Goal: Transaction & Acquisition: Purchase product/service

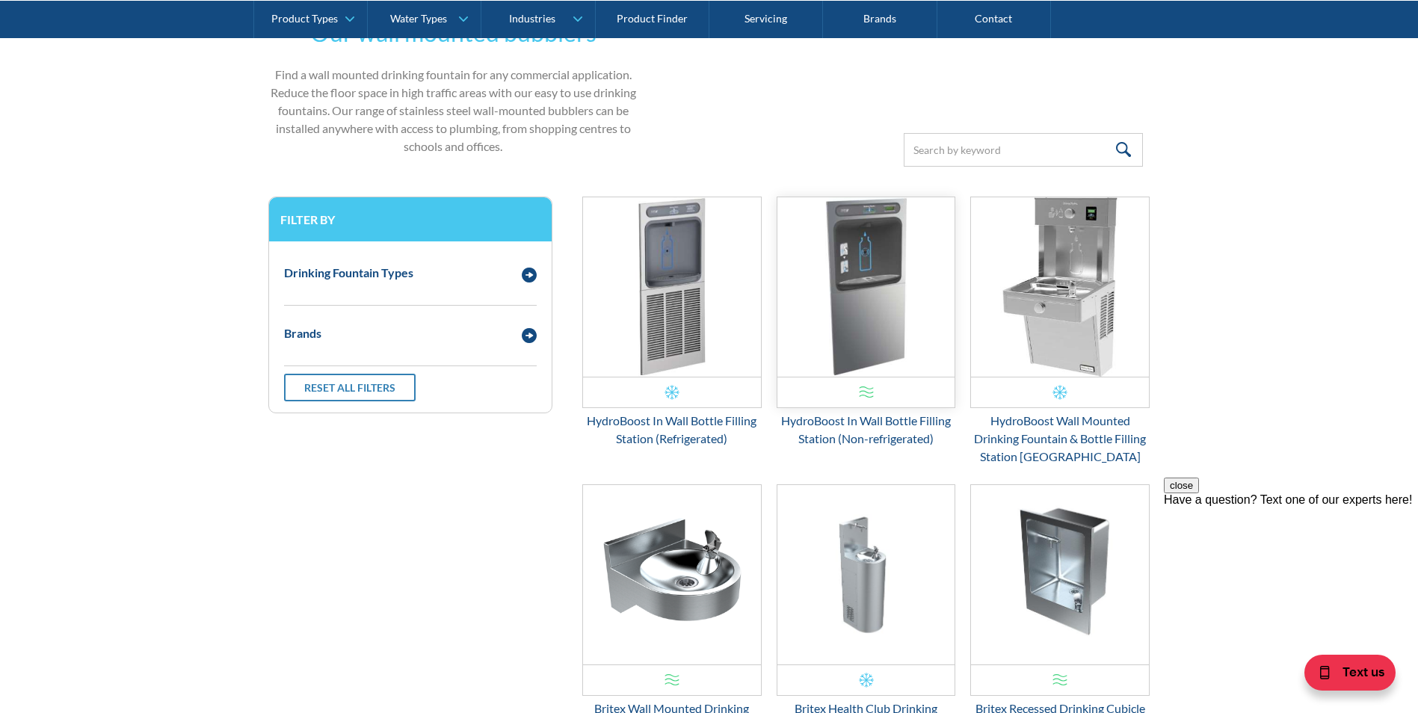
click at [852, 310] on img "Email Form 3" at bounding box center [866, 286] width 178 height 179
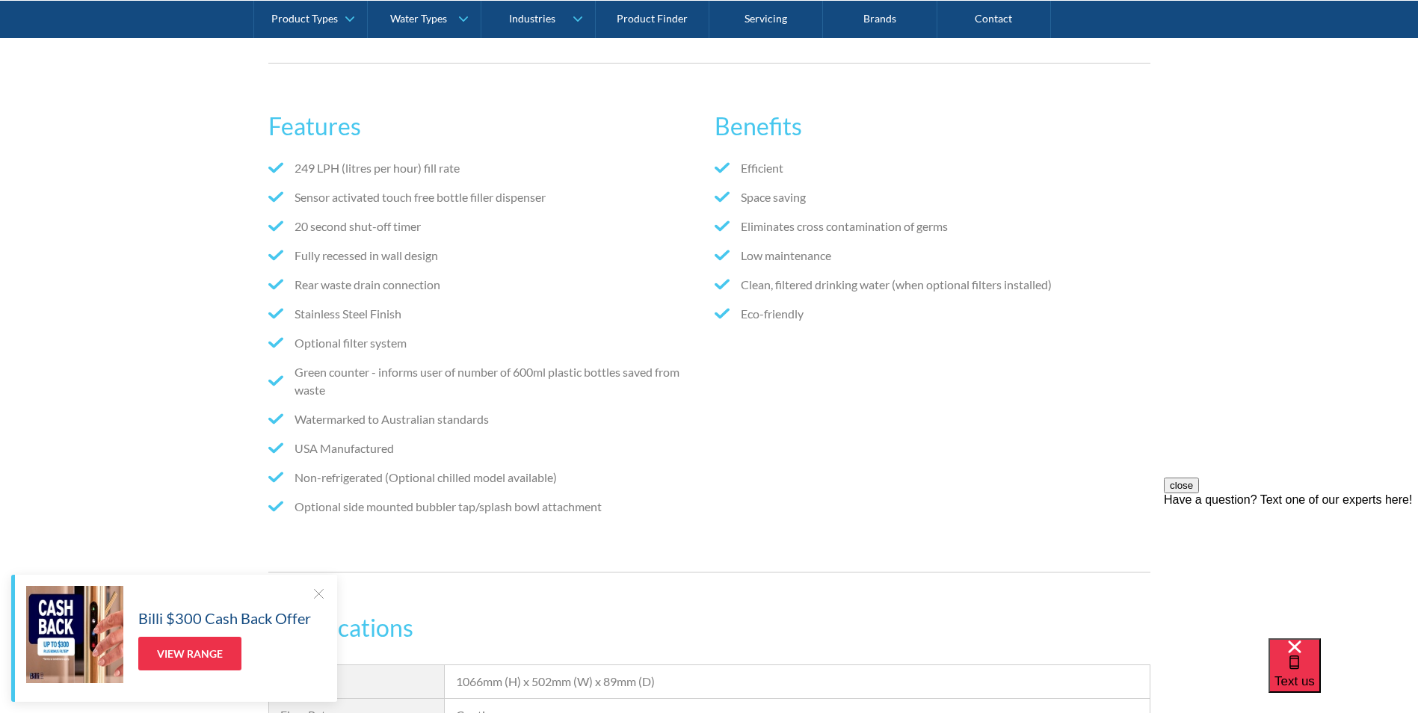
scroll to position [822, 0]
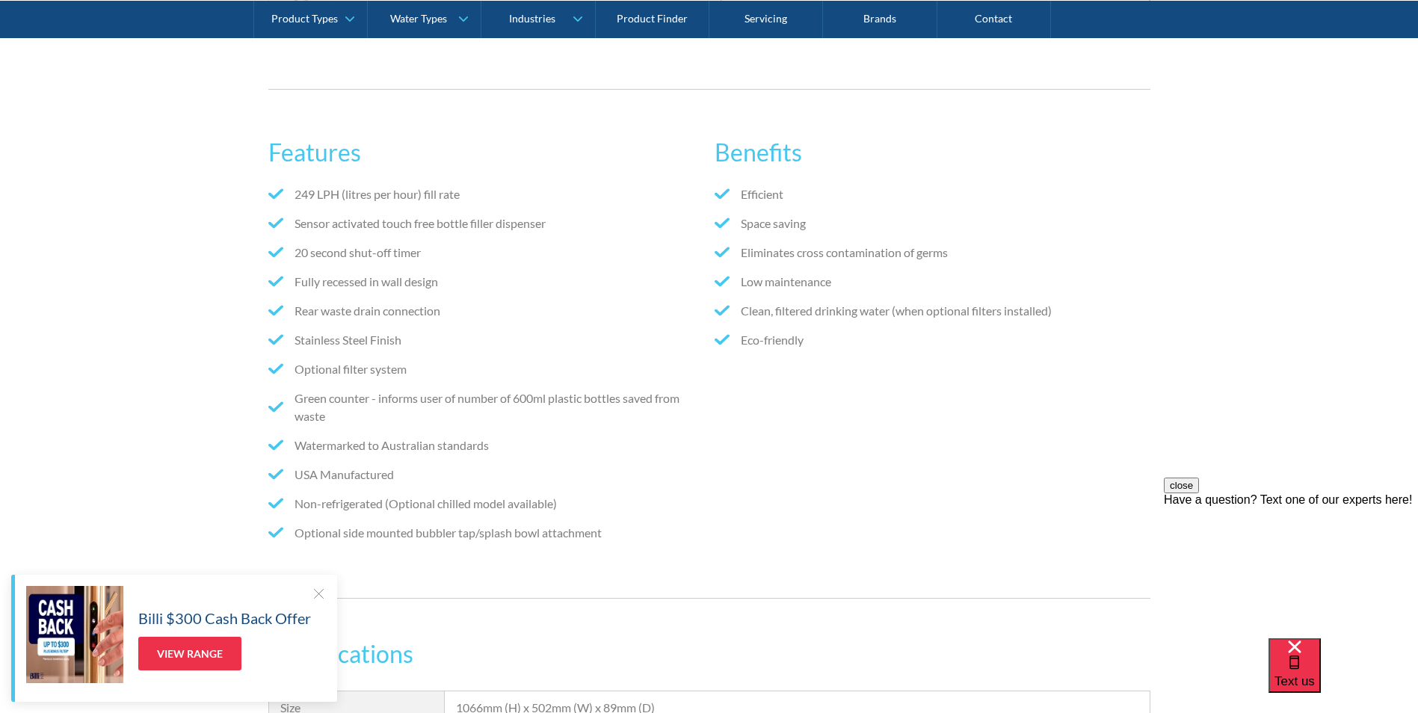
click at [313, 594] on div at bounding box center [318, 593] width 15 height 15
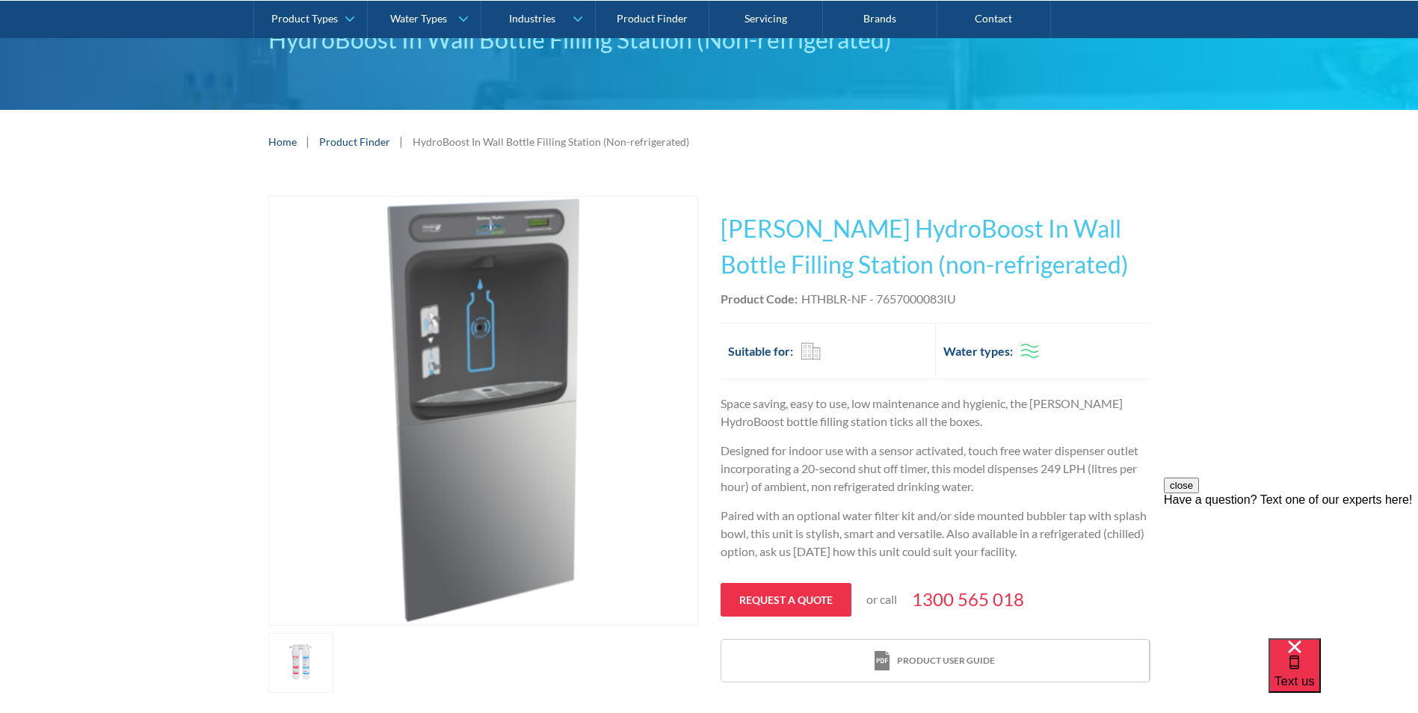
scroll to position [149, 0]
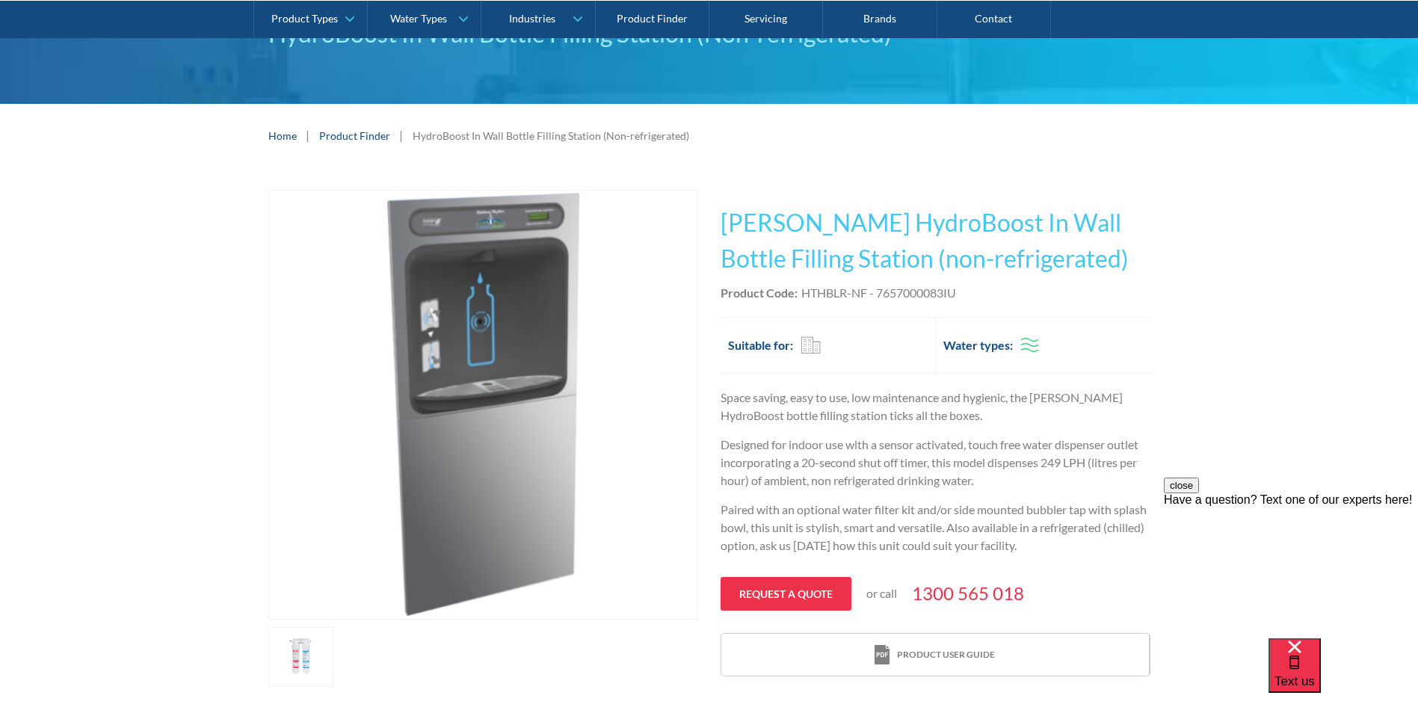
click at [726, 223] on h1 "Halsey Taylor HydroBoost In Wall Bottle Filling Station (non-refrigerated)" at bounding box center [936, 241] width 430 height 72
click at [530, 291] on img "open lightbox" at bounding box center [483, 405] width 428 height 428
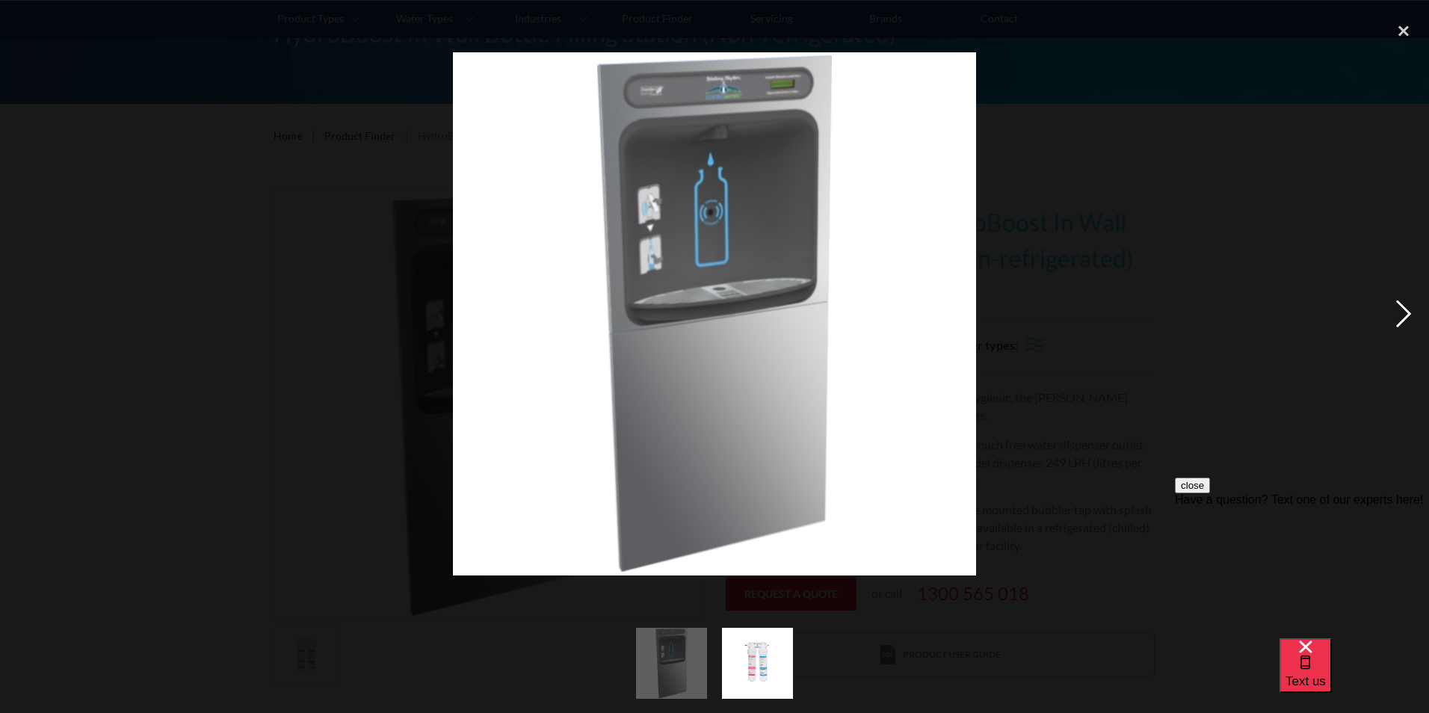
click at [1404, 307] on div "next image" at bounding box center [1403, 313] width 51 height 599
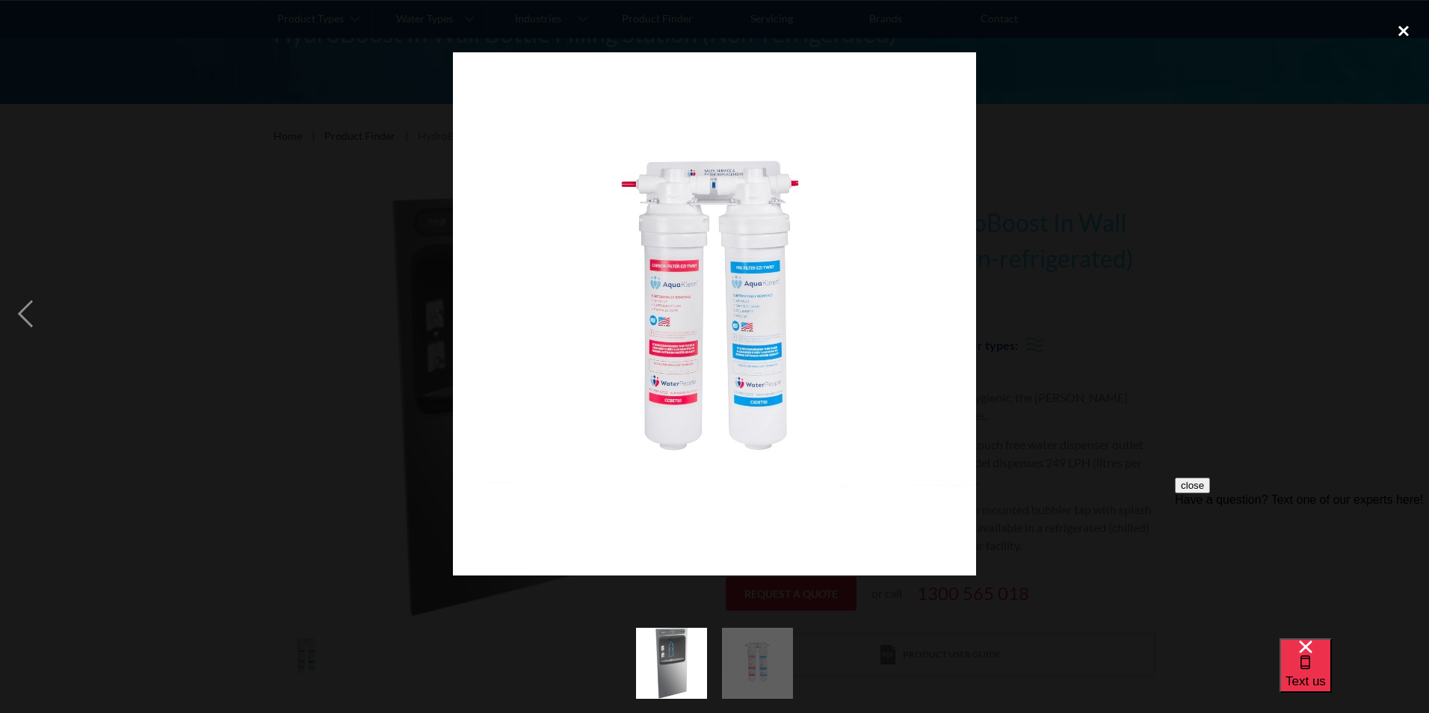
click at [1398, 32] on div "close lightbox" at bounding box center [1403, 30] width 51 height 33
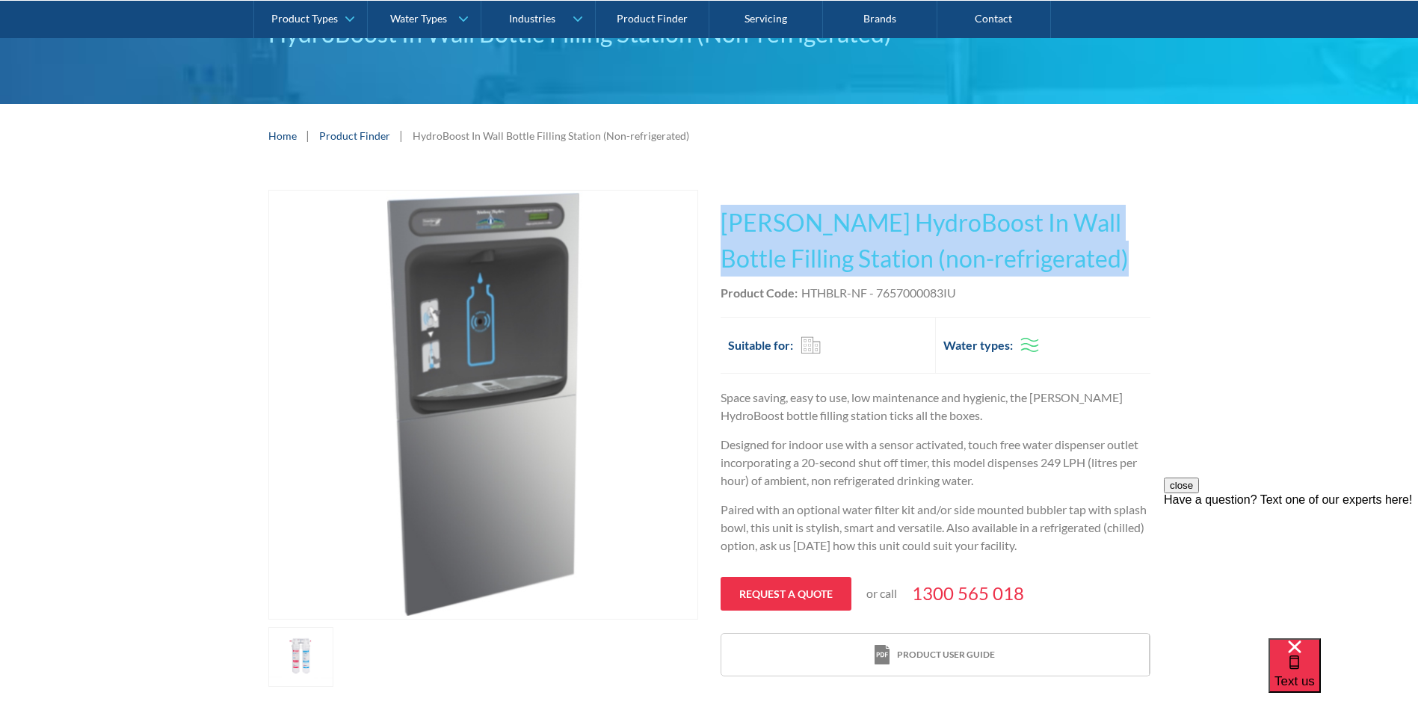
drag, startPoint x: 722, startPoint y: 224, endPoint x: 1106, endPoint y: 274, distance: 387.4
click at [1106, 274] on h1 "Halsey Taylor HydroBoost In Wall Bottle Filling Station (non-refrigerated)" at bounding box center [936, 241] width 430 height 72
copy h1 "Halsey Taylor HydroBoost In Wall Bottle Filling Station (non-refrigerated)"
